Goal: Find specific page/section: Find specific page/section

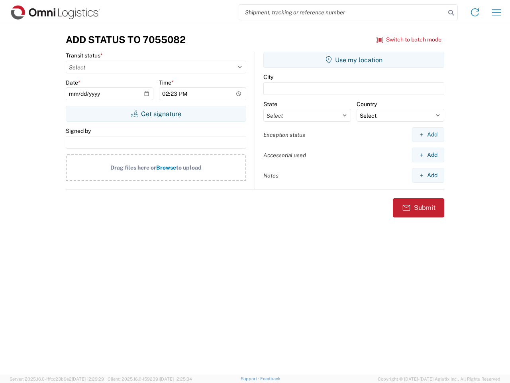
click at [342, 12] on input "search" at bounding box center [342, 12] width 206 height 15
click at [451, 13] on icon at bounding box center [451, 12] width 11 height 11
click at [475, 12] on icon at bounding box center [475, 12] width 13 height 13
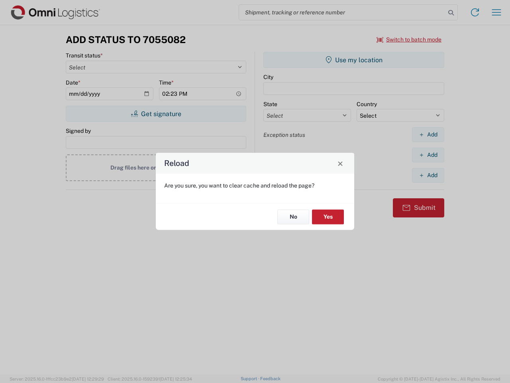
click at [497, 12] on div "Reload Are you sure, you want to clear cache and reload the page? No Yes" at bounding box center [255, 191] width 510 height 383
click at [409, 39] on div "Reload Are you sure, you want to clear cache and reload the page? No Yes" at bounding box center [255, 191] width 510 height 383
click at [156, 114] on div "Reload Are you sure, you want to clear cache and reload the page? No Yes" at bounding box center [255, 191] width 510 height 383
click at [354, 60] on div "Reload Are you sure, you want to clear cache and reload the page? No Yes" at bounding box center [255, 191] width 510 height 383
click at [428, 134] on div "Reload Are you sure, you want to clear cache and reload the page? No Yes" at bounding box center [255, 191] width 510 height 383
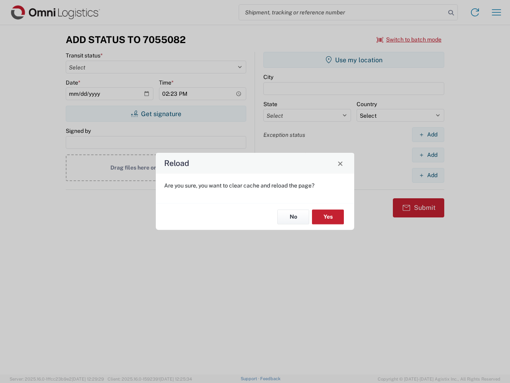
click at [428, 155] on div "Reload Are you sure, you want to clear cache and reload the page? No Yes" at bounding box center [255, 191] width 510 height 383
click at [428, 175] on div "Reload Are you sure, you want to clear cache and reload the page? No Yes" at bounding box center [255, 191] width 510 height 383
